Goal: Navigation & Orientation: Find specific page/section

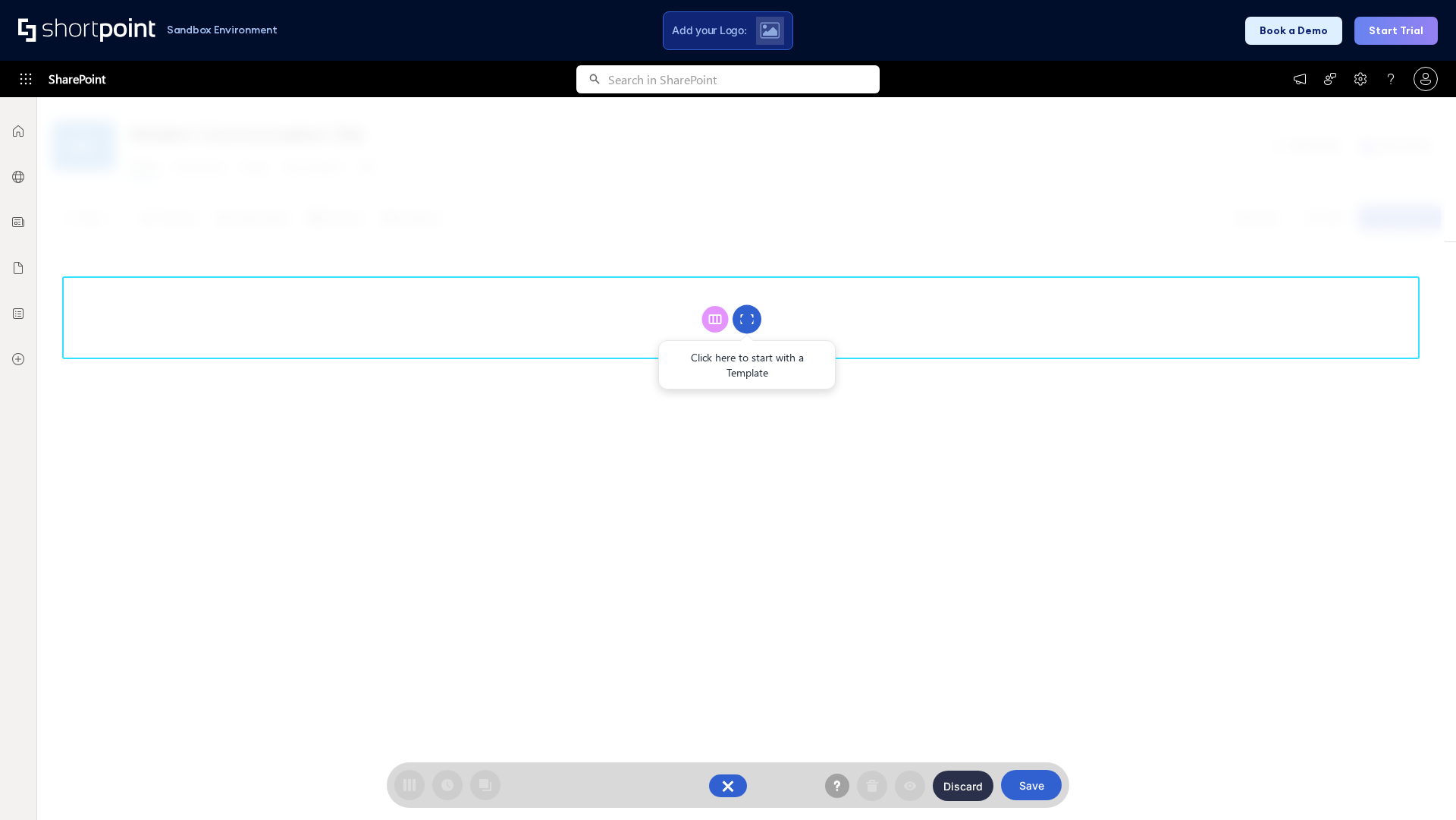
click at [747, 318] on circle at bounding box center [746, 319] width 28 height 29
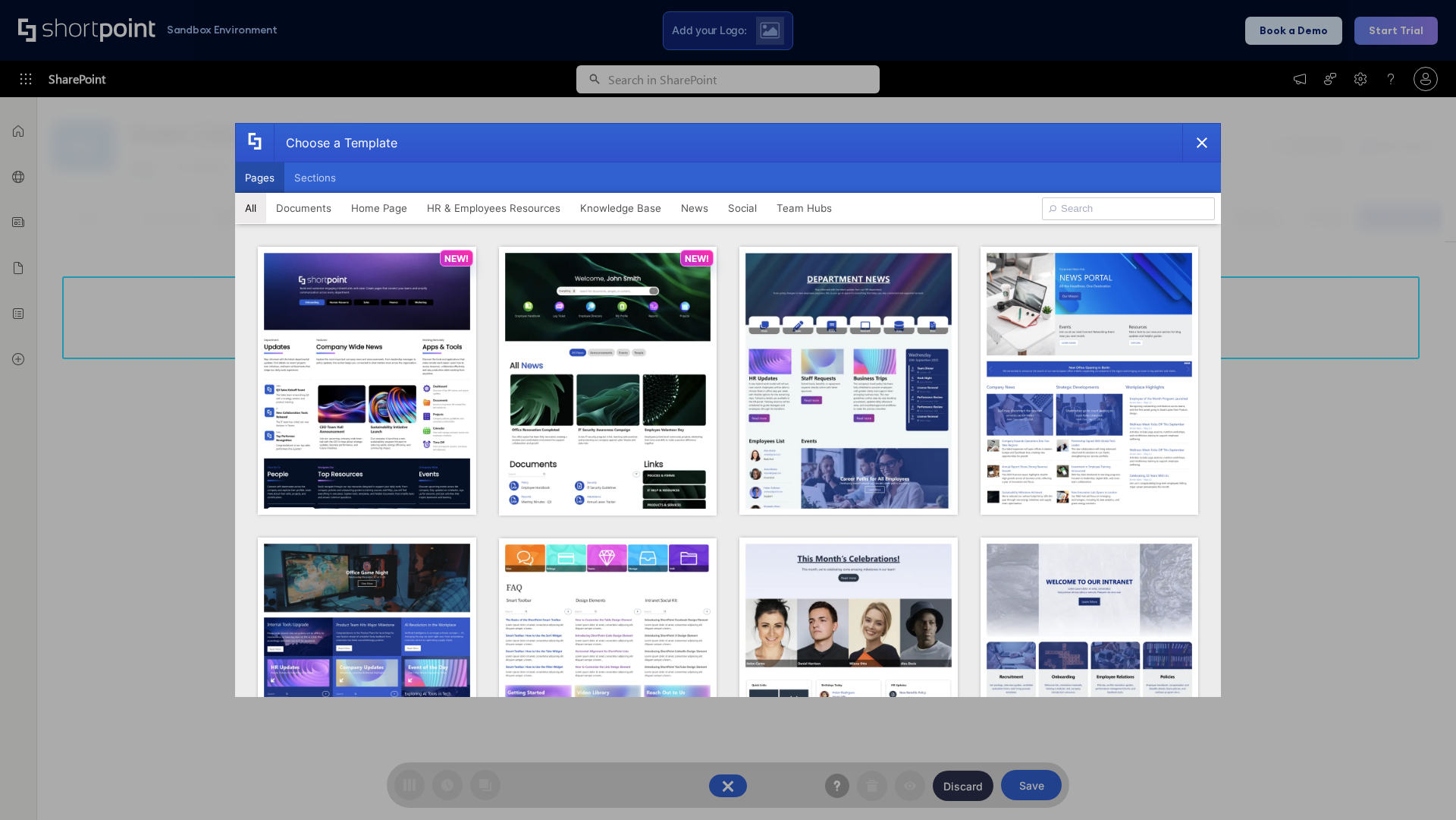
click at [260, 178] on button "Pages" at bounding box center [260, 177] width 50 height 30
type input "HR 2"
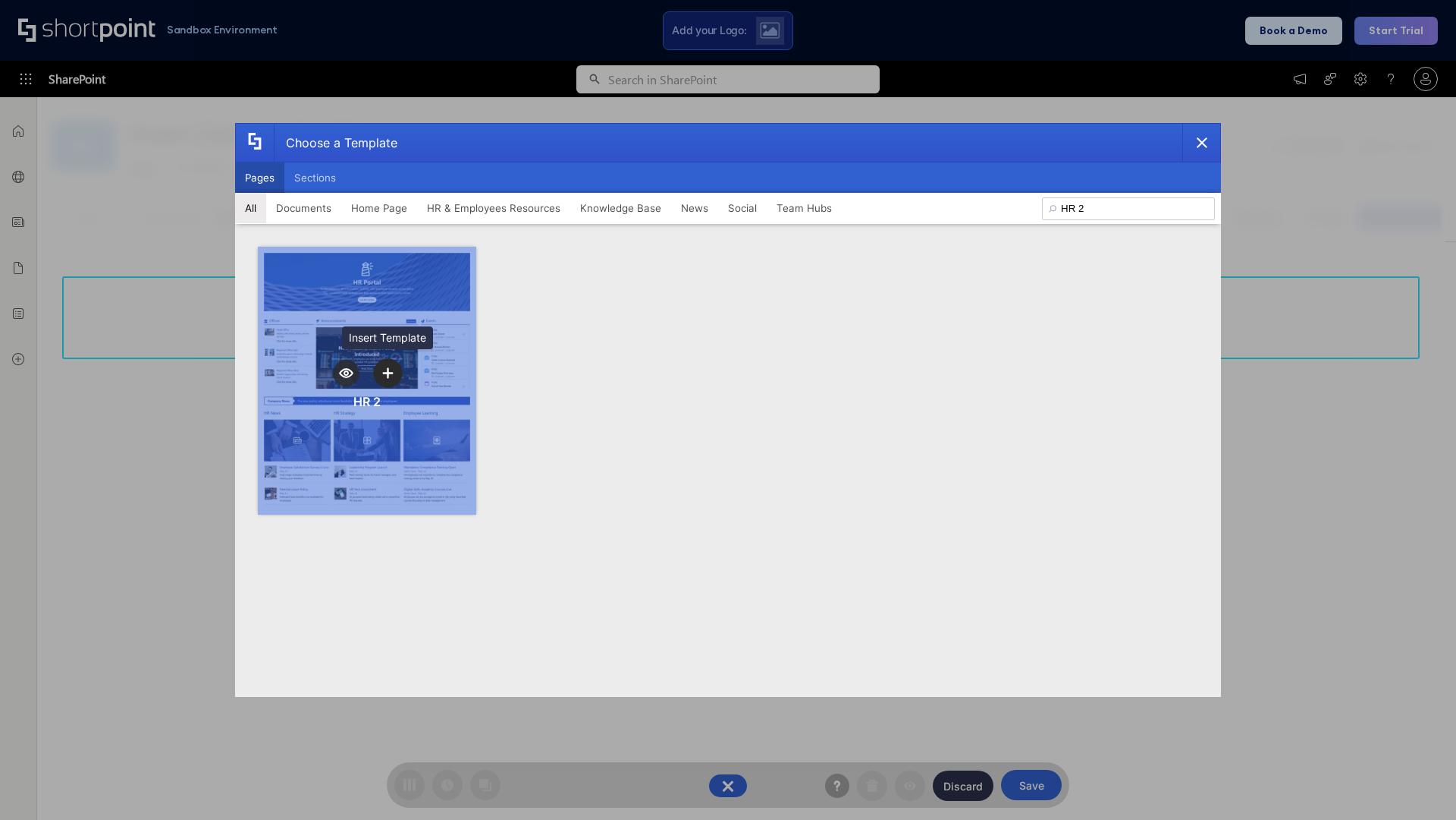
click at [387, 373] on icon "template selector" at bounding box center [387, 372] width 11 height 11
